Goal: Communication & Community: Share content

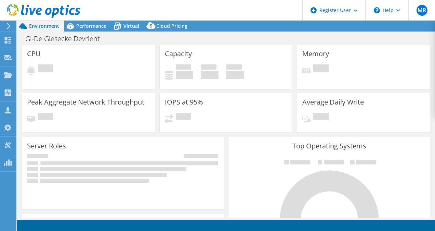
select select "USD"
select select "EUFrankfurt"
select select "EUR"
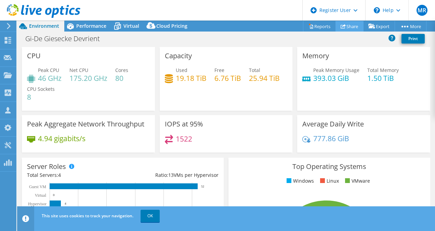
click at [345, 25] on link "Share" at bounding box center [350, 26] width 28 height 11
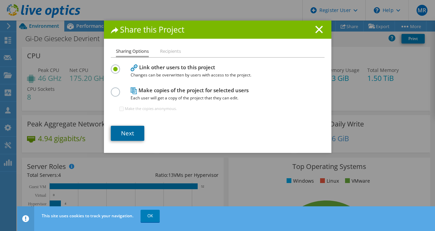
click at [121, 130] on link "Next" at bounding box center [128, 133] width 34 height 15
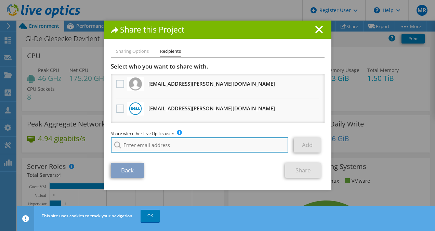
click at [139, 148] on input "search" at bounding box center [200, 144] width 178 height 15
click at [137, 143] on input "search" at bounding box center [200, 144] width 178 height 15
type input "D"
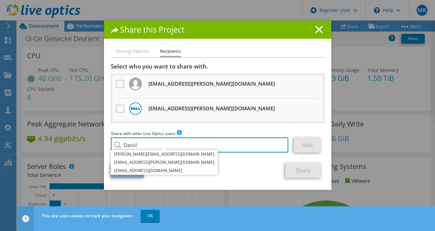
type input "Daniil"
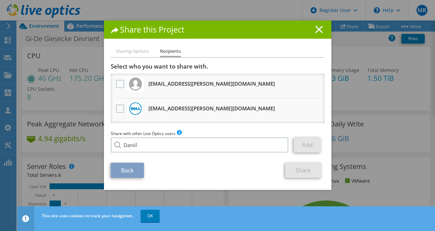
click at [317, 30] on line at bounding box center [319, 29] width 7 height 7
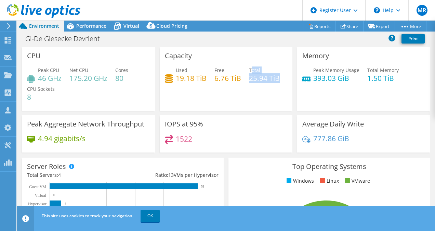
drag, startPoint x: 165, startPoint y: 90, endPoint x: 197, endPoint y: 98, distance: 33.0
click at [197, 89] on div "Used 19.18 TiB Free 6.76 TiB Total 25.94 TiB" at bounding box center [226, 77] width 123 height 22
drag, startPoint x: 197, startPoint y: 98, endPoint x: 202, endPoint y: 99, distance: 5.5
click at [202, 89] on div "Used 19.18 TiB Free 6.76 TiB Total 25.94 TiB" at bounding box center [226, 77] width 123 height 22
click at [346, 25] on link "Share" at bounding box center [350, 26] width 28 height 11
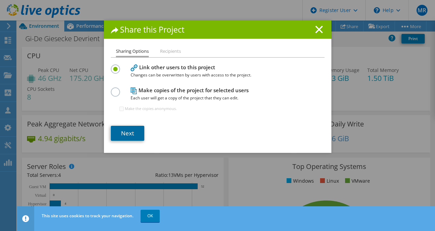
click at [123, 136] on link "Next" at bounding box center [128, 133] width 34 height 15
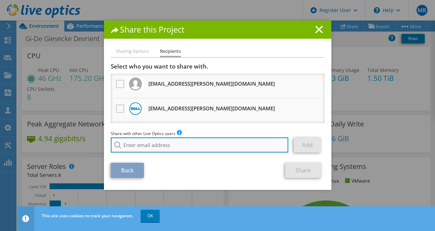
click at [148, 141] on input "search" at bounding box center [200, 144] width 178 height 15
drag, startPoint x: 148, startPoint y: 144, endPoint x: 180, endPoint y: 150, distance: 32.0
click at [152, 147] on input "search" at bounding box center [200, 144] width 178 height 15
type input "D"
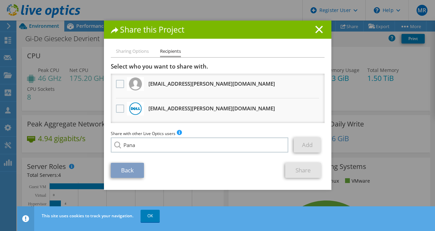
click at [119, 195] on li "[EMAIL_ADDRESS][DOMAIN_NAME]" at bounding box center [164, 191] width 107 height 8
type input "[EMAIL_ADDRESS][DOMAIN_NAME]"
click at [307, 144] on link "Add" at bounding box center [307, 144] width 27 height 15
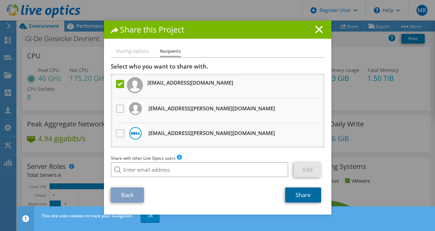
click at [298, 199] on link "Share" at bounding box center [304, 194] width 36 height 15
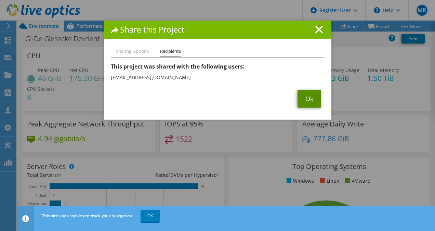
click at [309, 97] on link "Ok" at bounding box center [310, 99] width 24 height 18
